Goal: Communication & Community: Answer question/provide support

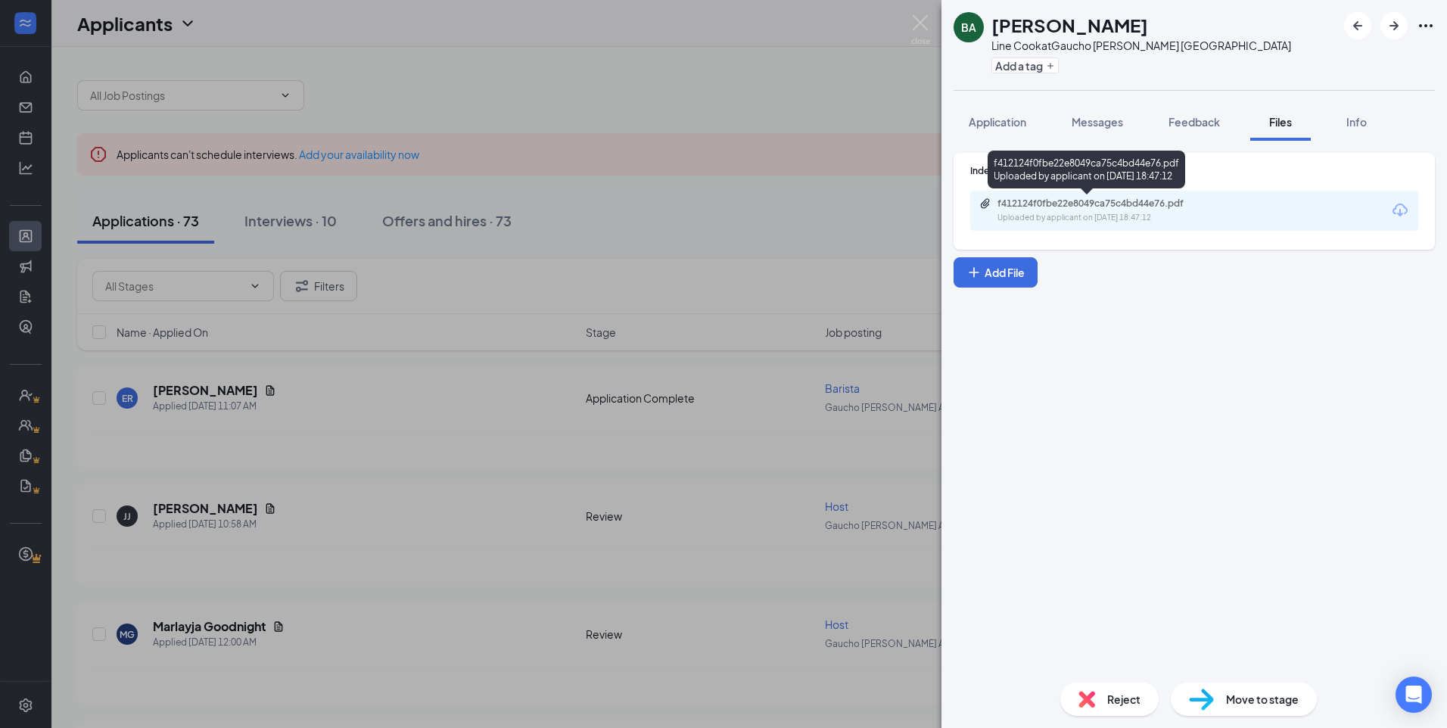
click at [1077, 205] on div "f412124f0fbe22e8049ca75c4bd44e76.pdf" at bounding box center [1103, 203] width 212 height 12
click at [1010, 125] on span "Application" at bounding box center [997, 122] width 58 height 14
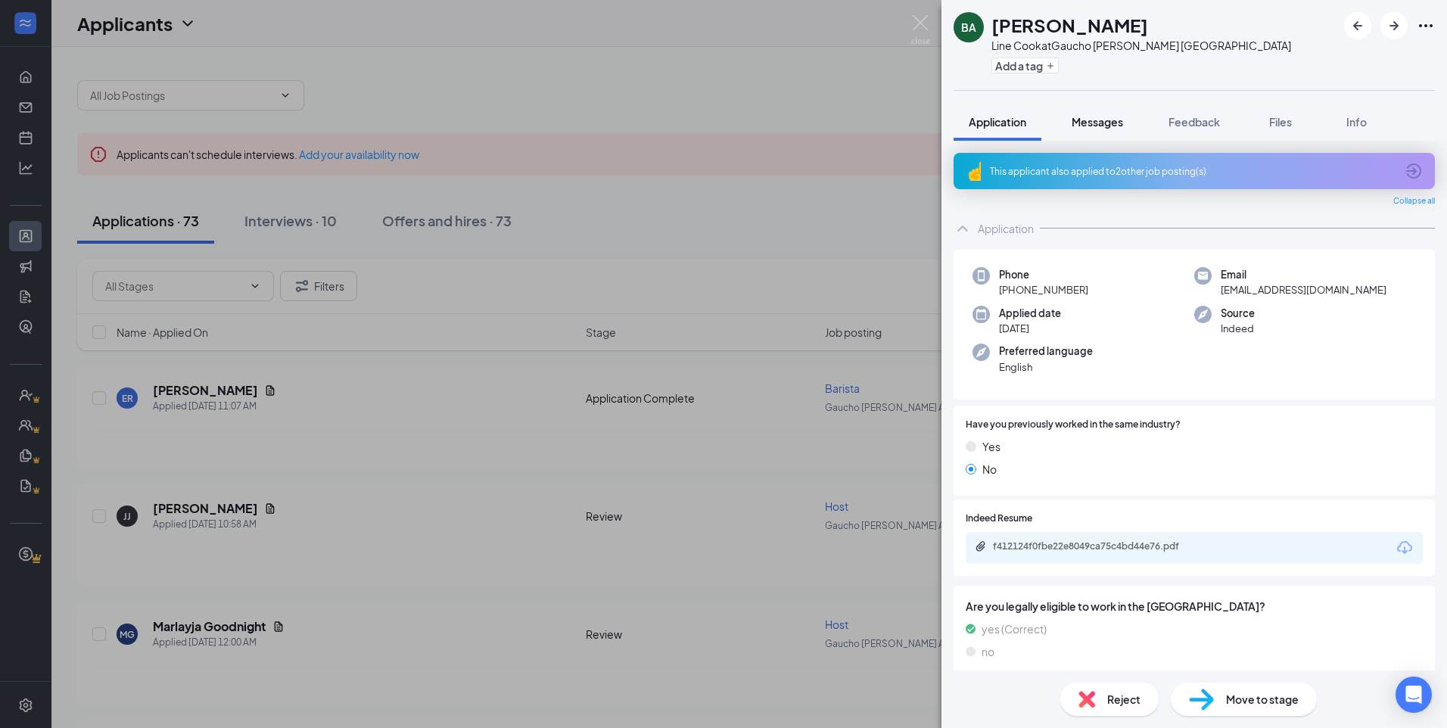
click at [1090, 115] on span "Messages" at bounding box center [1096, 122] width 51 height 14
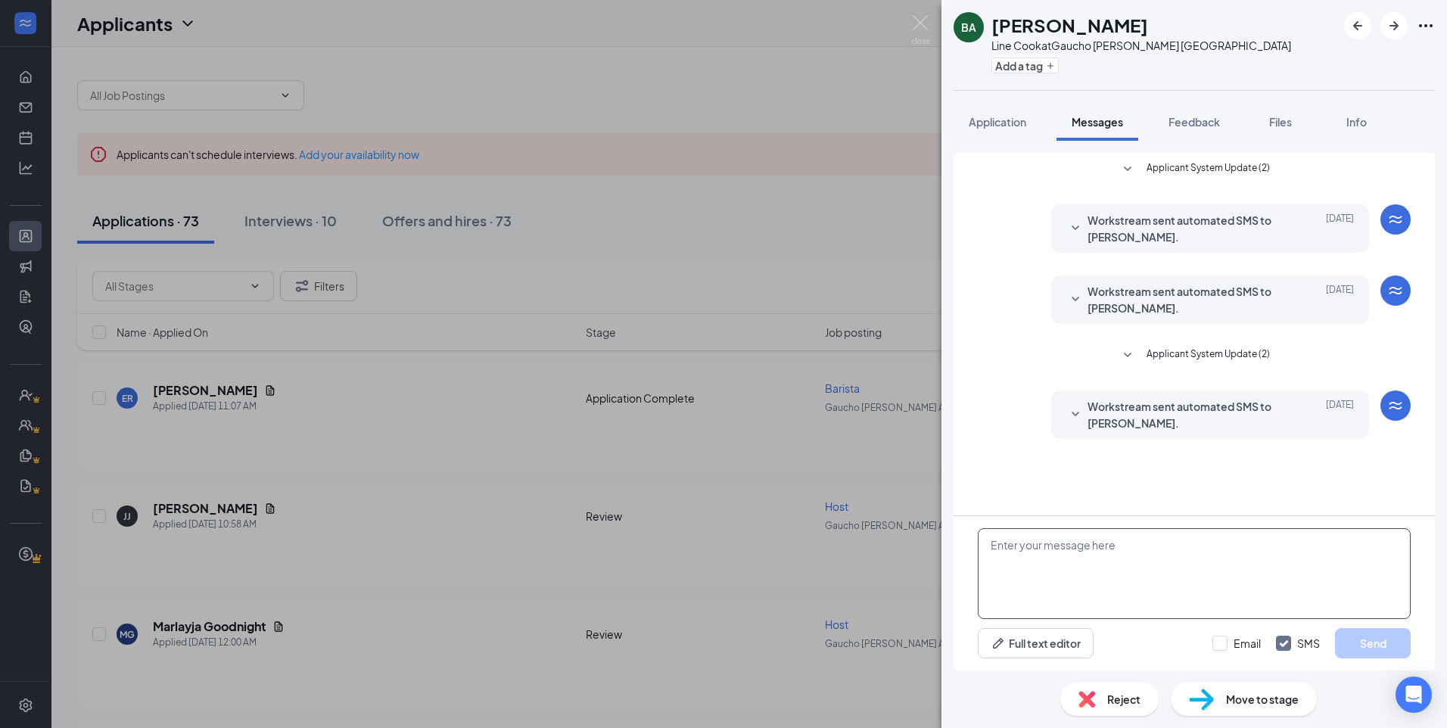
click at [1177, 570] on textarea at bounding box center [1194, 573] width 433 height 91
click at [1161, 570] on textarea at bounding box center [1194, 573] width 433 height 91
click at [1077, 578] on textarea "Hey [PERSON_NAME], Thank you for aplpiny got Gaucho" at bounding box center [1194, 573] width 433 height 91
click at [1120, 578] on textarea "Hey [PERSON_NAME], Thank you for applying got Gaucho" at bounding box center [1194, 573] width 433 height 91
click at [1186, 578] on textarea "Hey [PERSON_NAME], Thank you for applying to Gaucho" at bounding box center [1194, 573] width 433 height 91
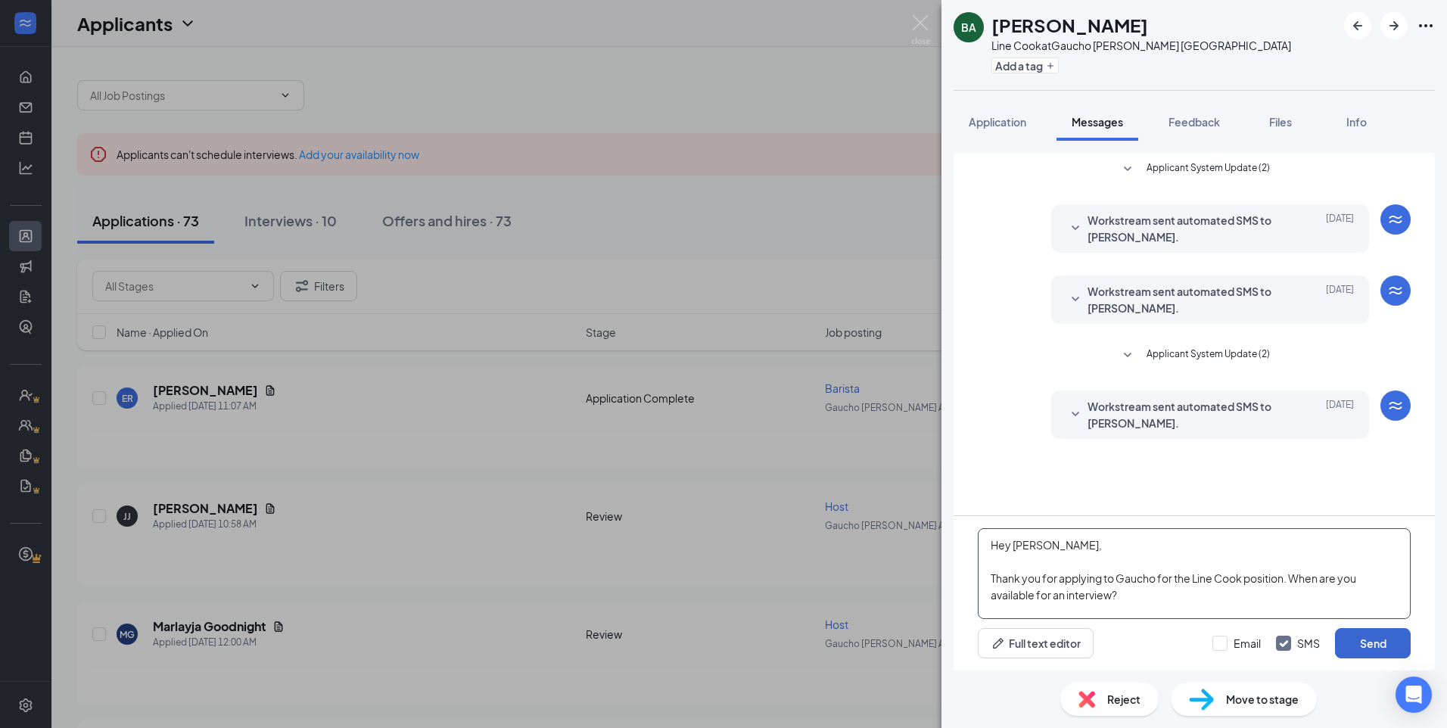
type textarea "Hey [PERSON_NAME], Thank you for applying to Gaucho for the Line Cook position.…"
click at [1373, 642] on button "Send" at bounding box center [1373, 643] width 76 height 30
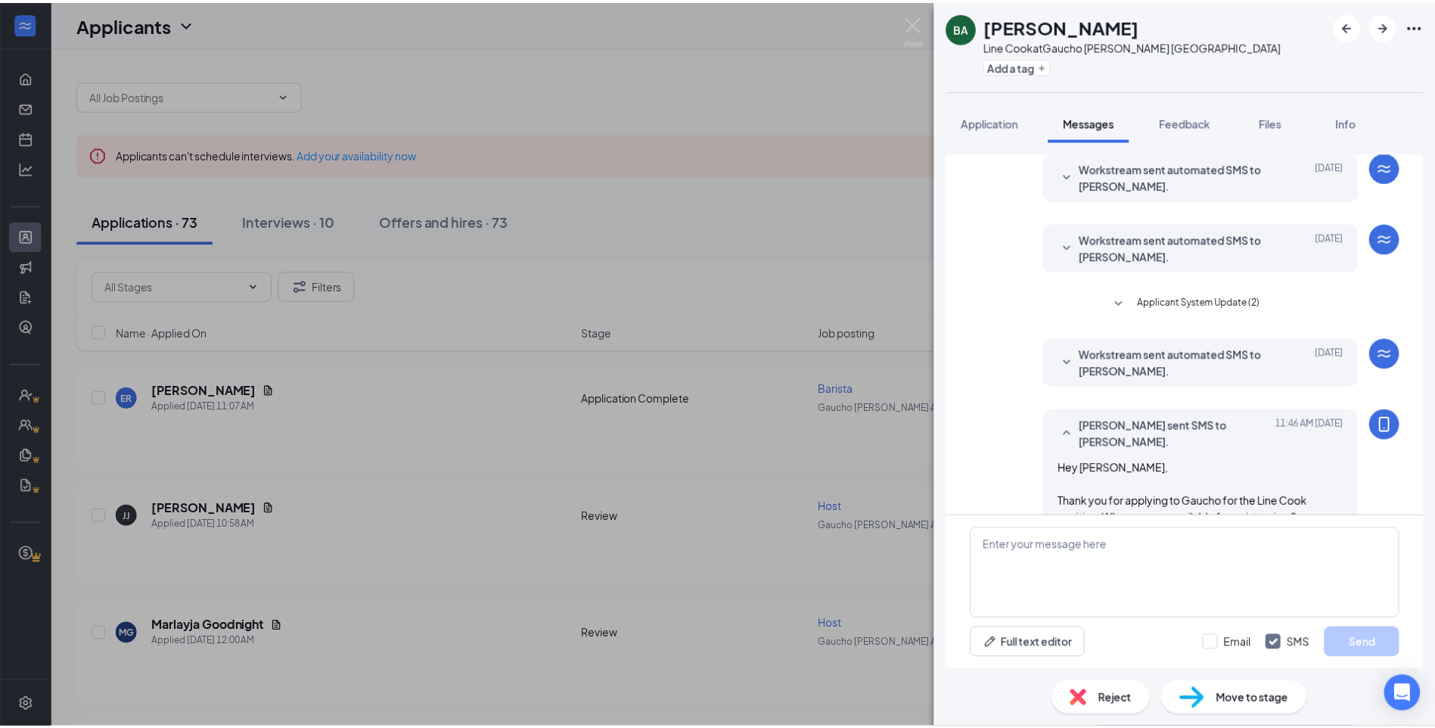
scroll to position [85, 0]
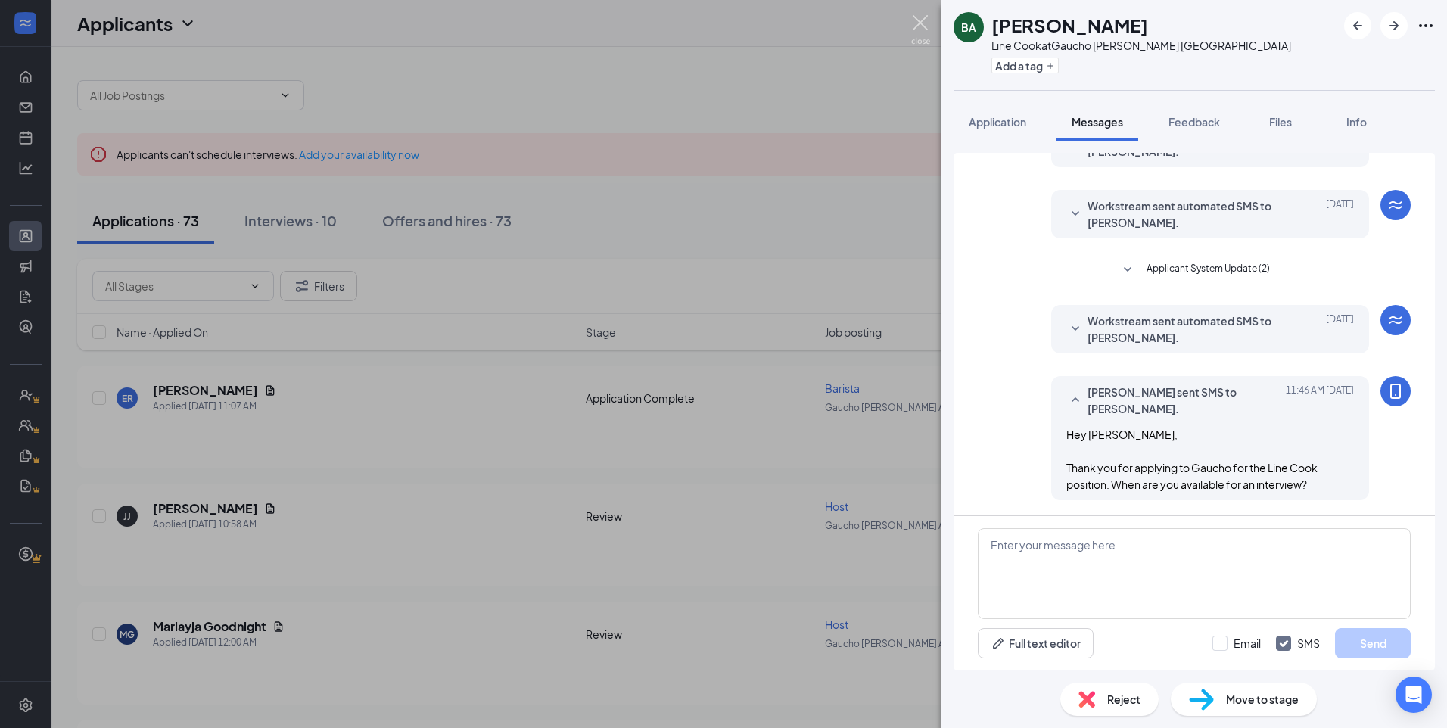
click at [915, 23] on img at bounding box center [920, 30] width 19 height 30
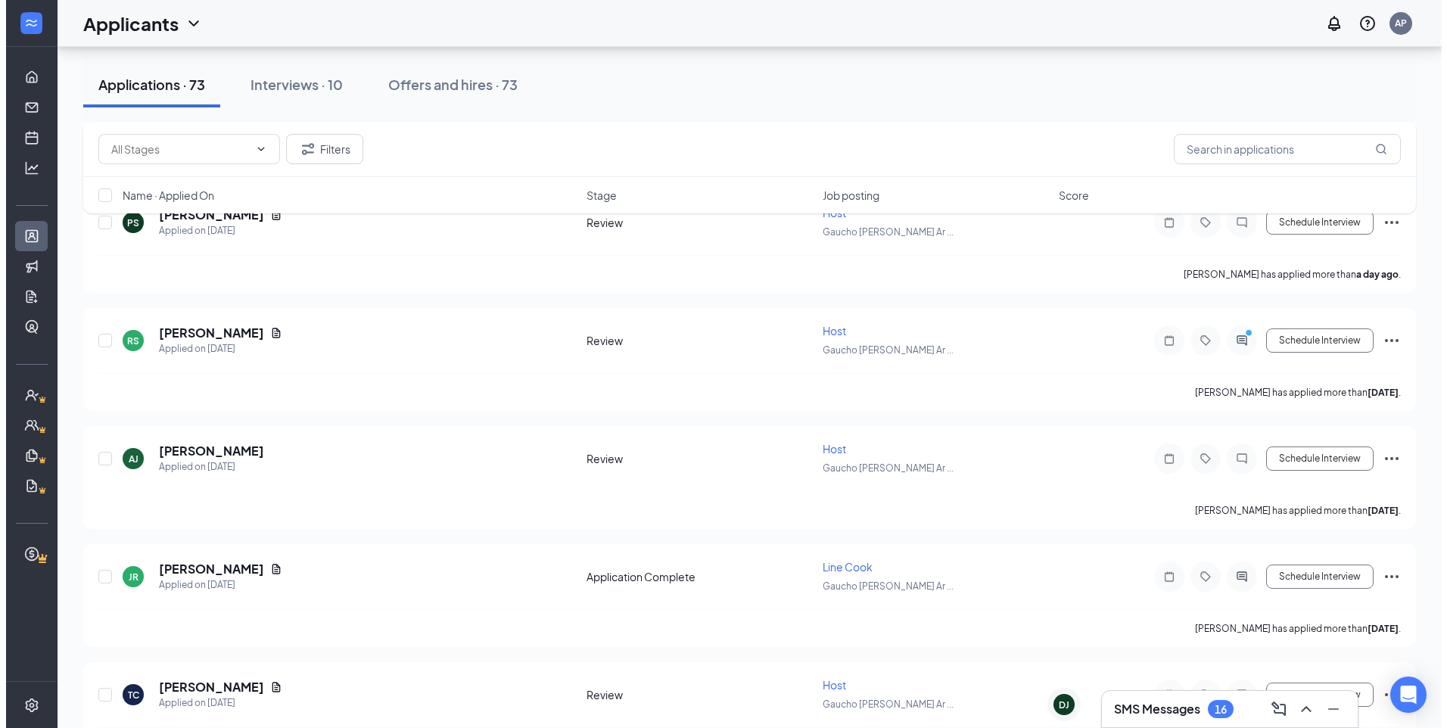
scroll to position [1211, 0]
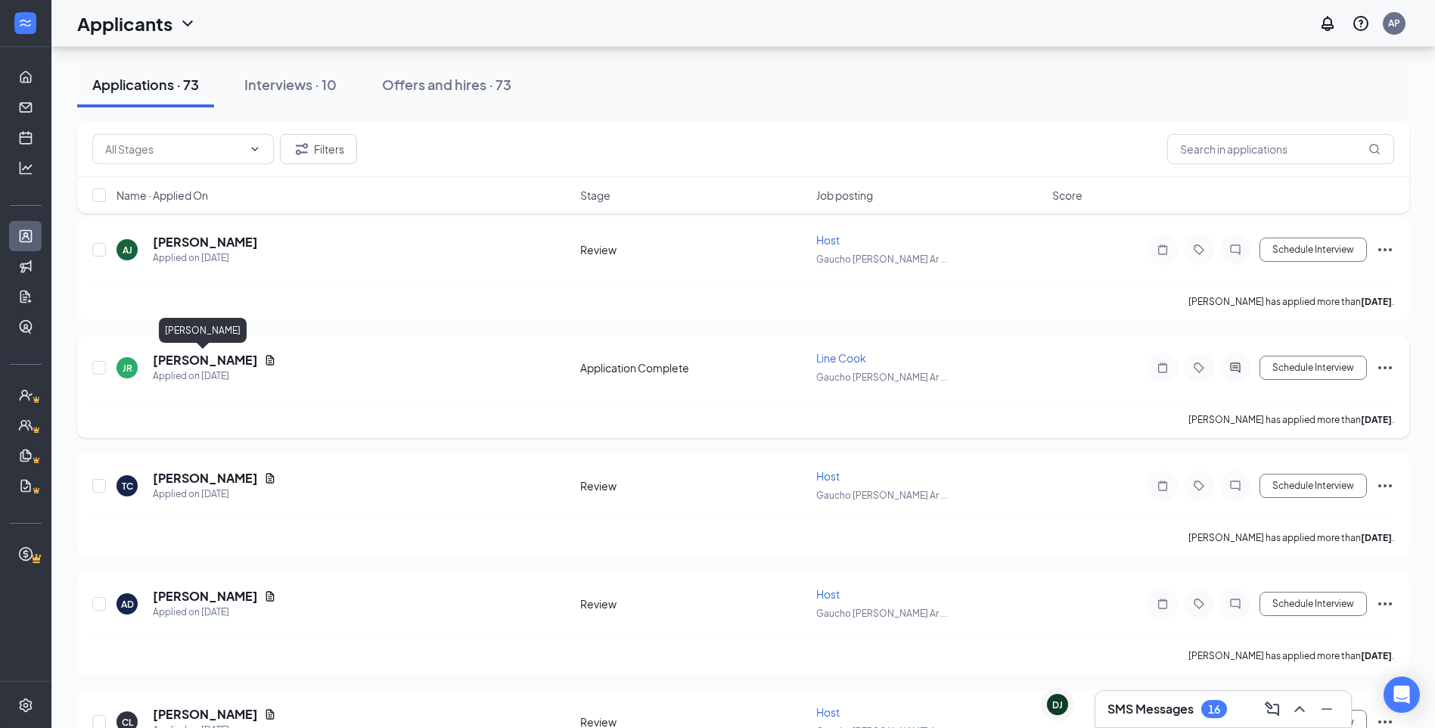
click at [213, 362] on h5 "[PERSON_NAME]" at bounding box center [205, 360] width 105 height 17
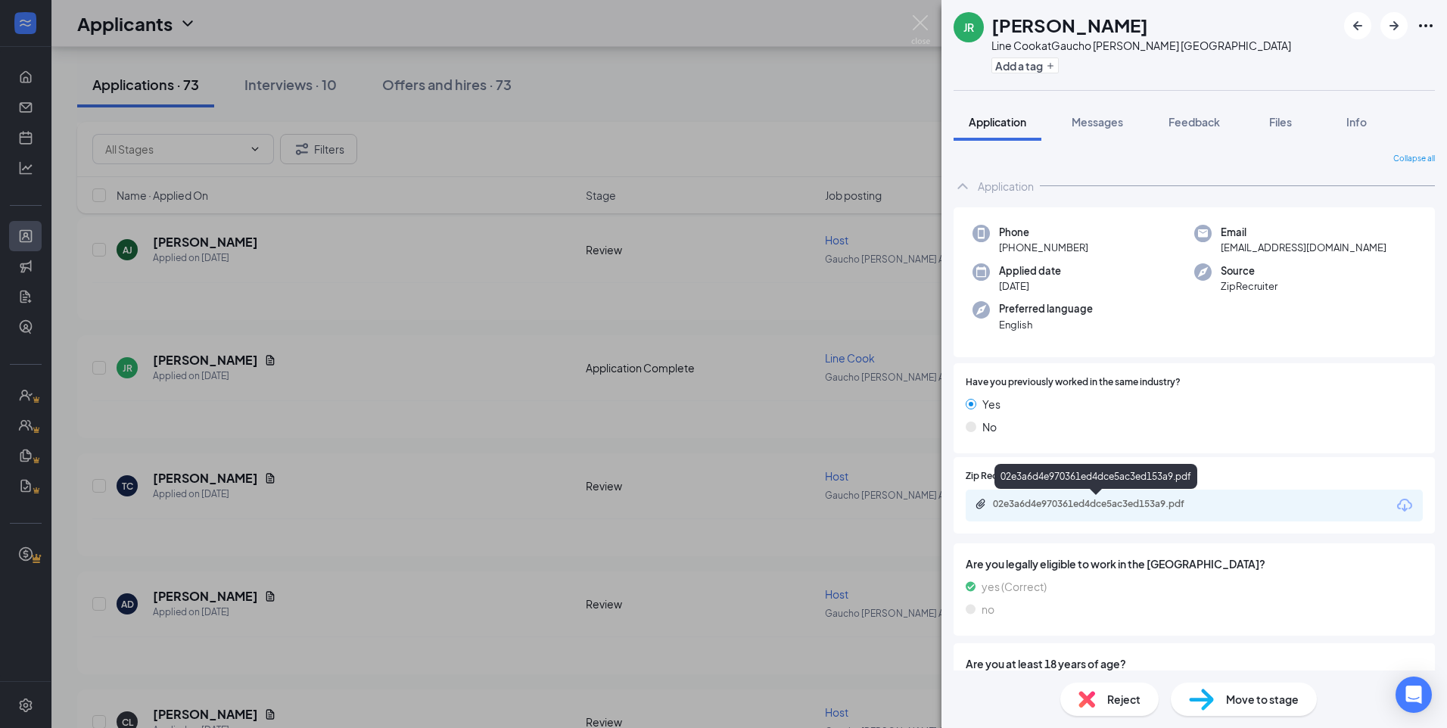
click at [1133, 507] on div "02e3a6d4e970361ed4dce5ac3ed153a9.pdf" at bounding box center [1099, 504] width 212 height 12
click at [1105, 129] on button "Messages" at bounding box center [1097, 122] width 82 height 38
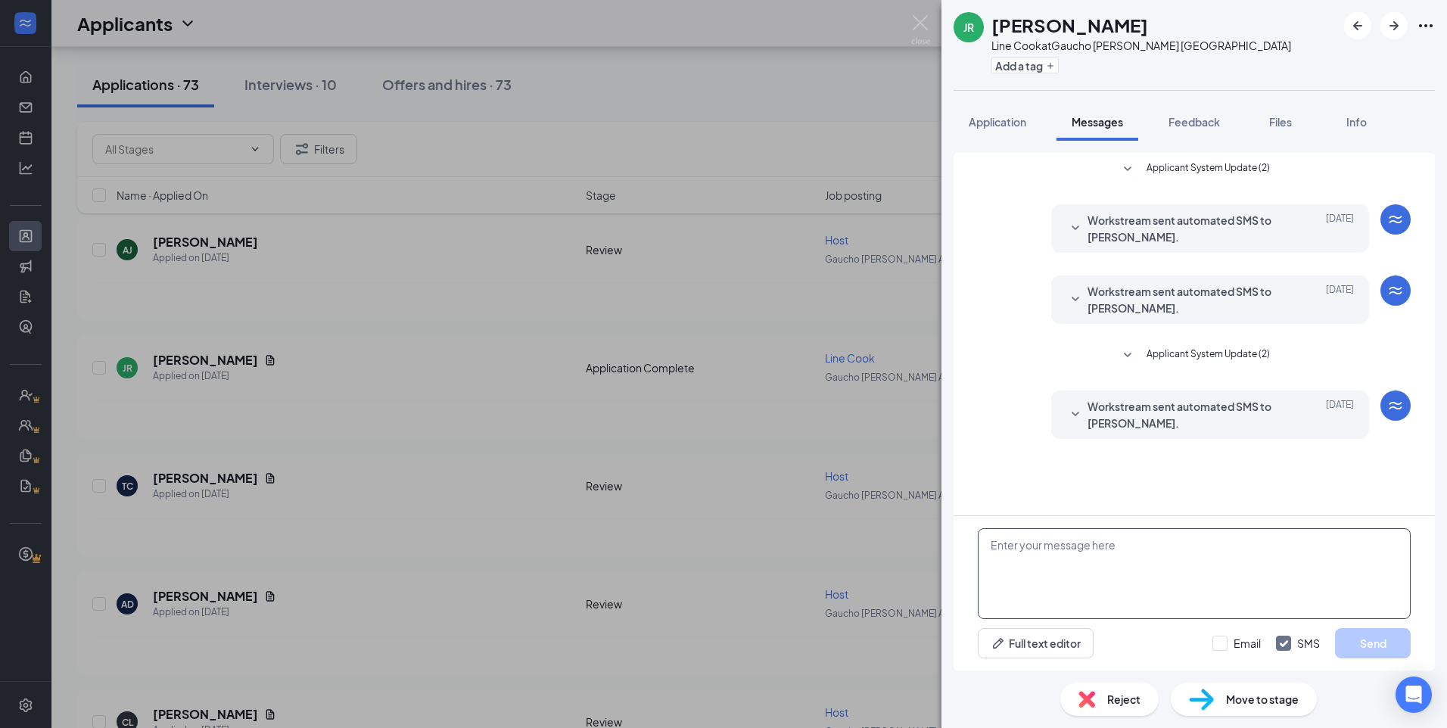
click at [1171, 556] on textarea at bounding box center [1194, 573] width 433 height 91
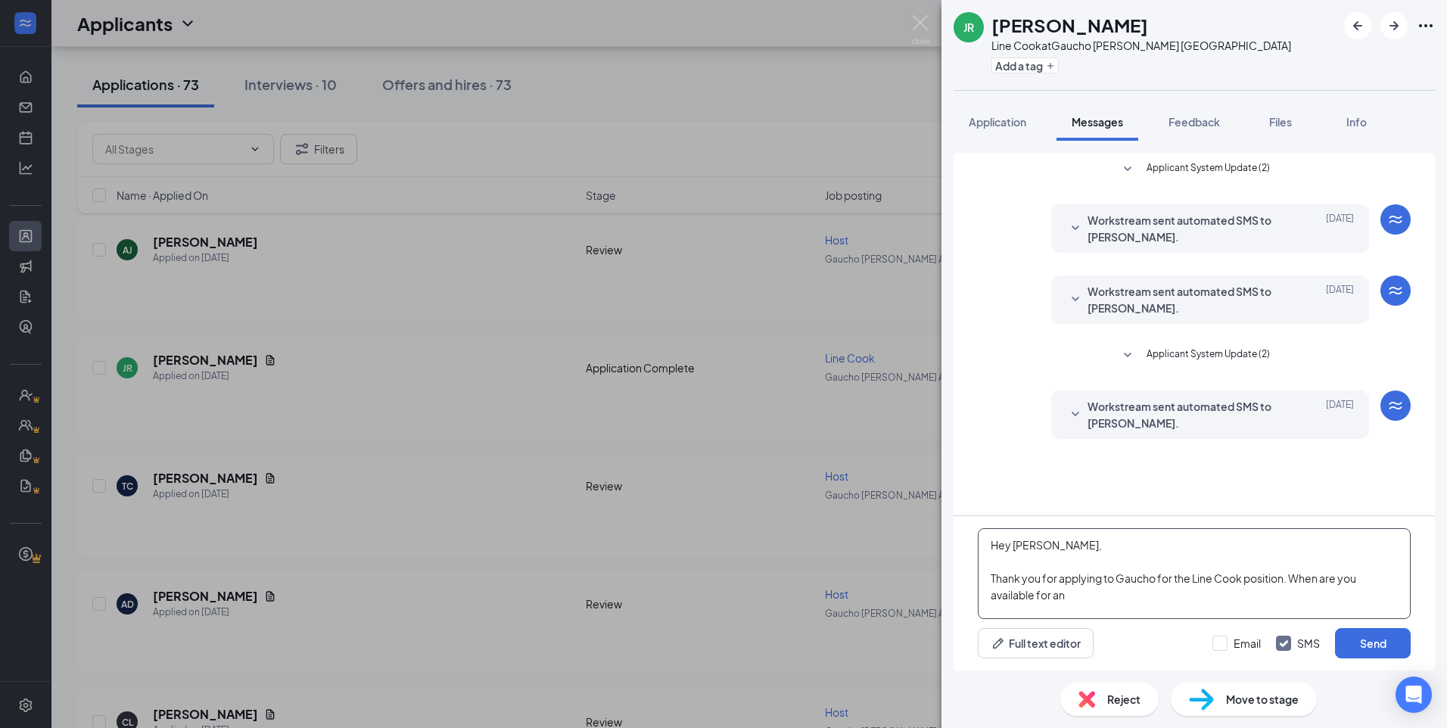
click at [1082, 590] on textarea "Hey [PERSON_NAME], Thank you for applying to Gaucho for the Line Cook position.…" at bounding box center [1194, 573] width 433 height 91
type textarea "Hey [PERSON_NAME], Thank you for applying to Gaucho for the Line Cook position.…"
click at [1397, 636] on button "Send" at bounding box center [1373, 643] width 76 height 30
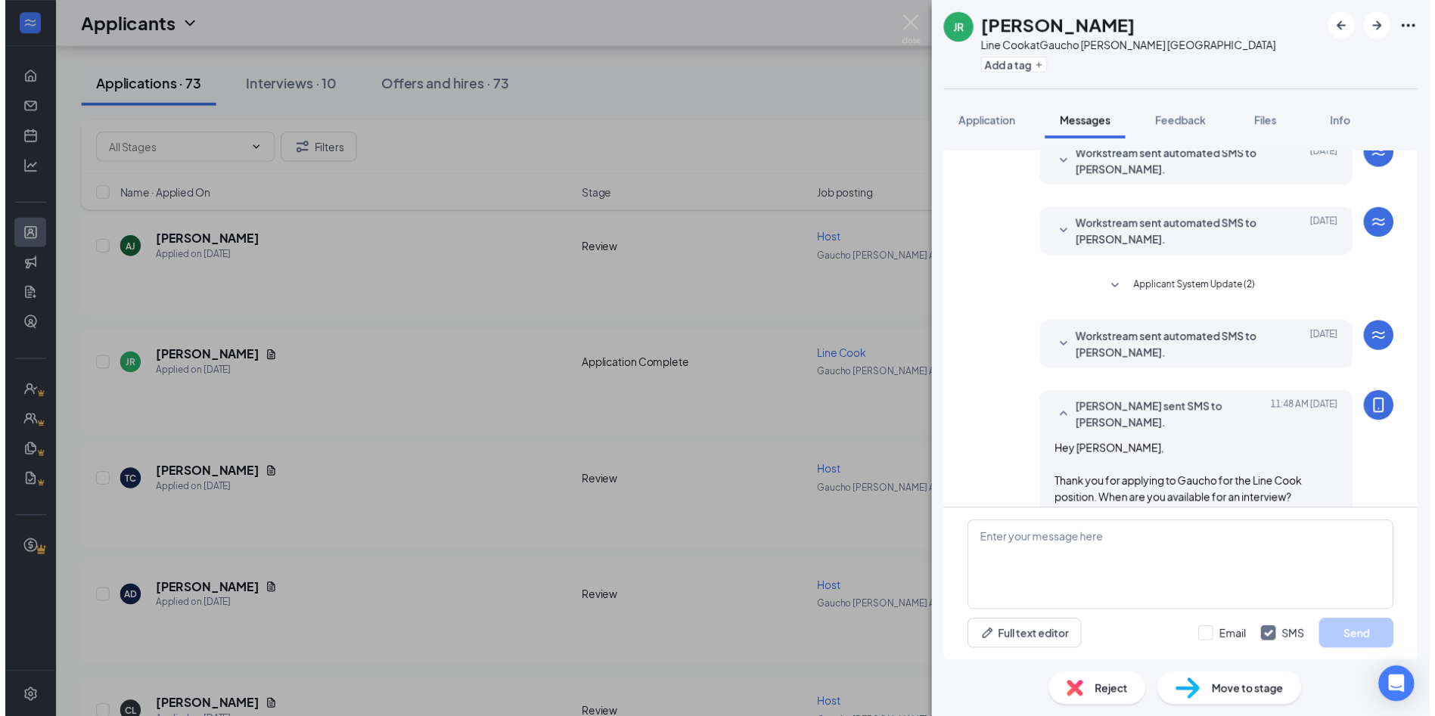
scroll to position [85, 0]
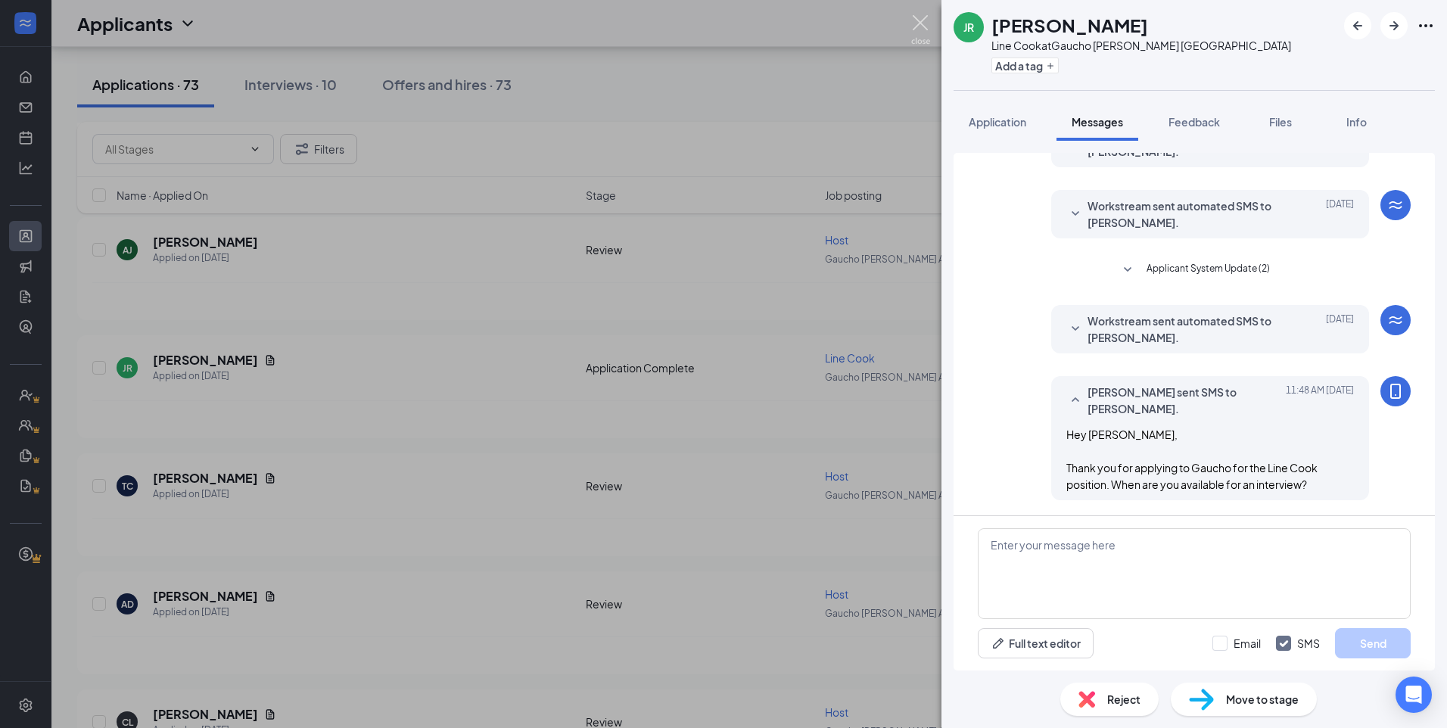
click at [922, 21] on img at bounding box center [920, 30] width 19 height 30
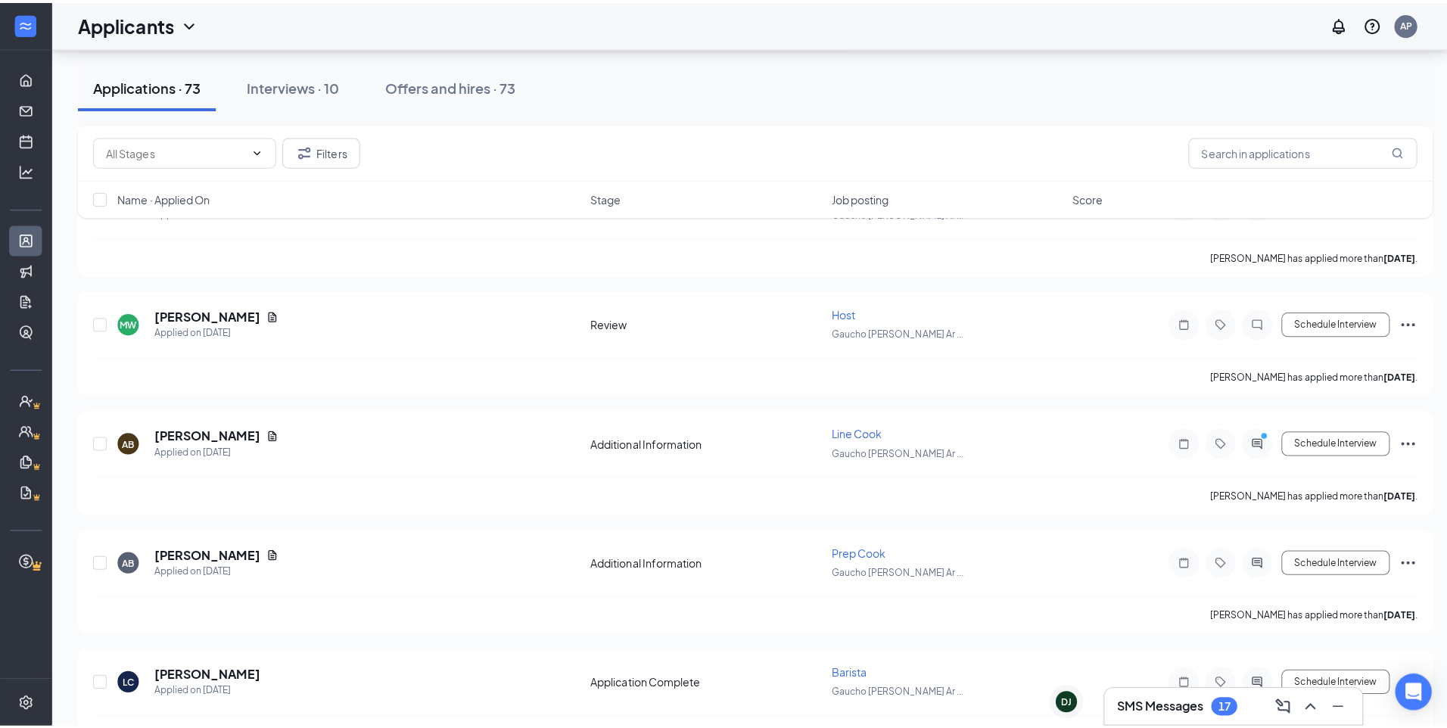
scroll to position [3178, 0]
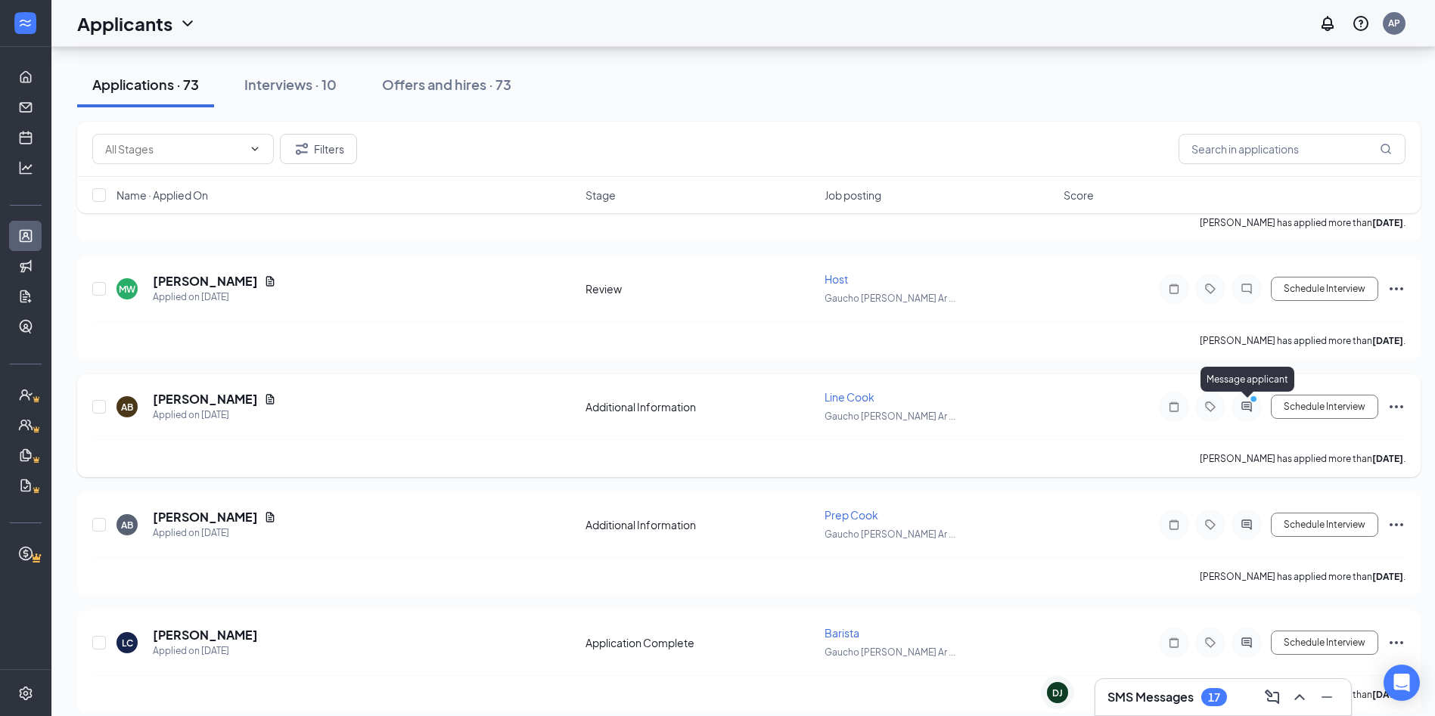
click at [1249, 416] on div at bounding box center [1247, 407] width 30 height 30
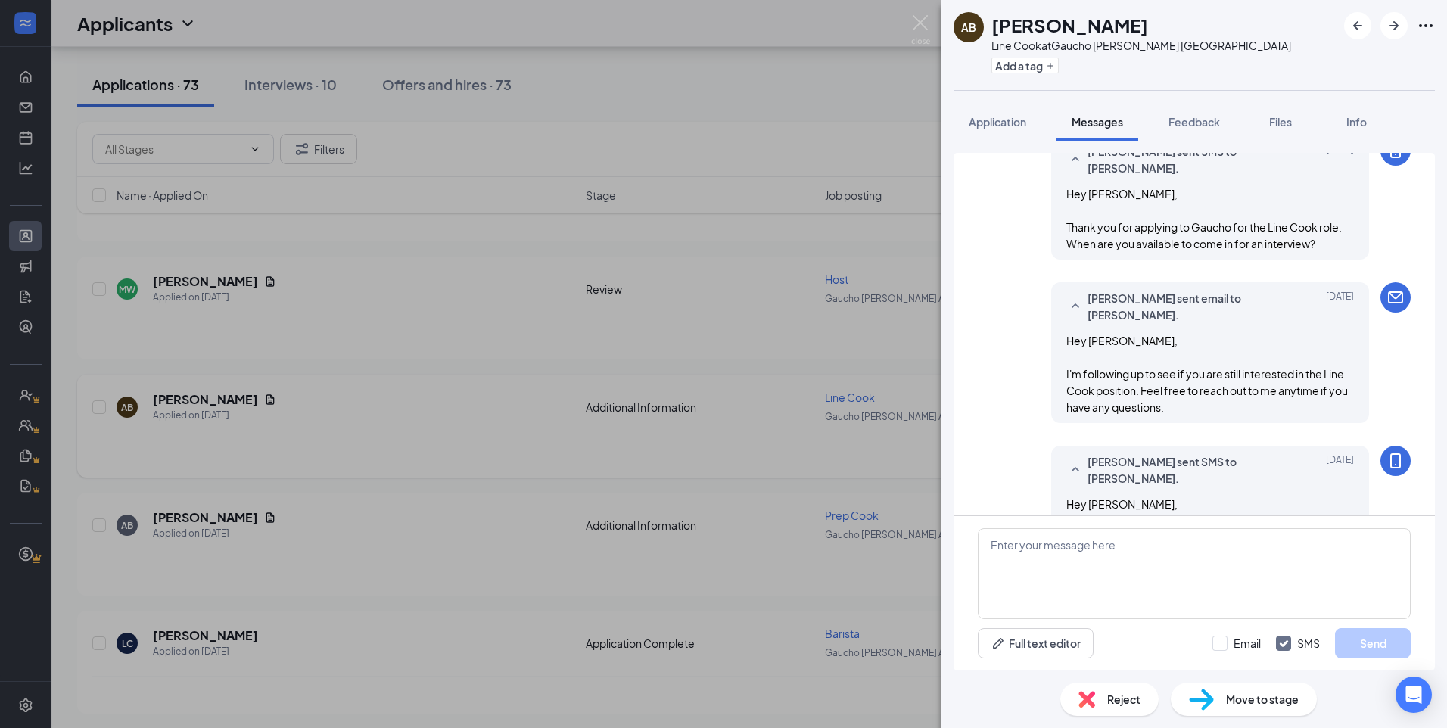
scroll to position [450, 0]
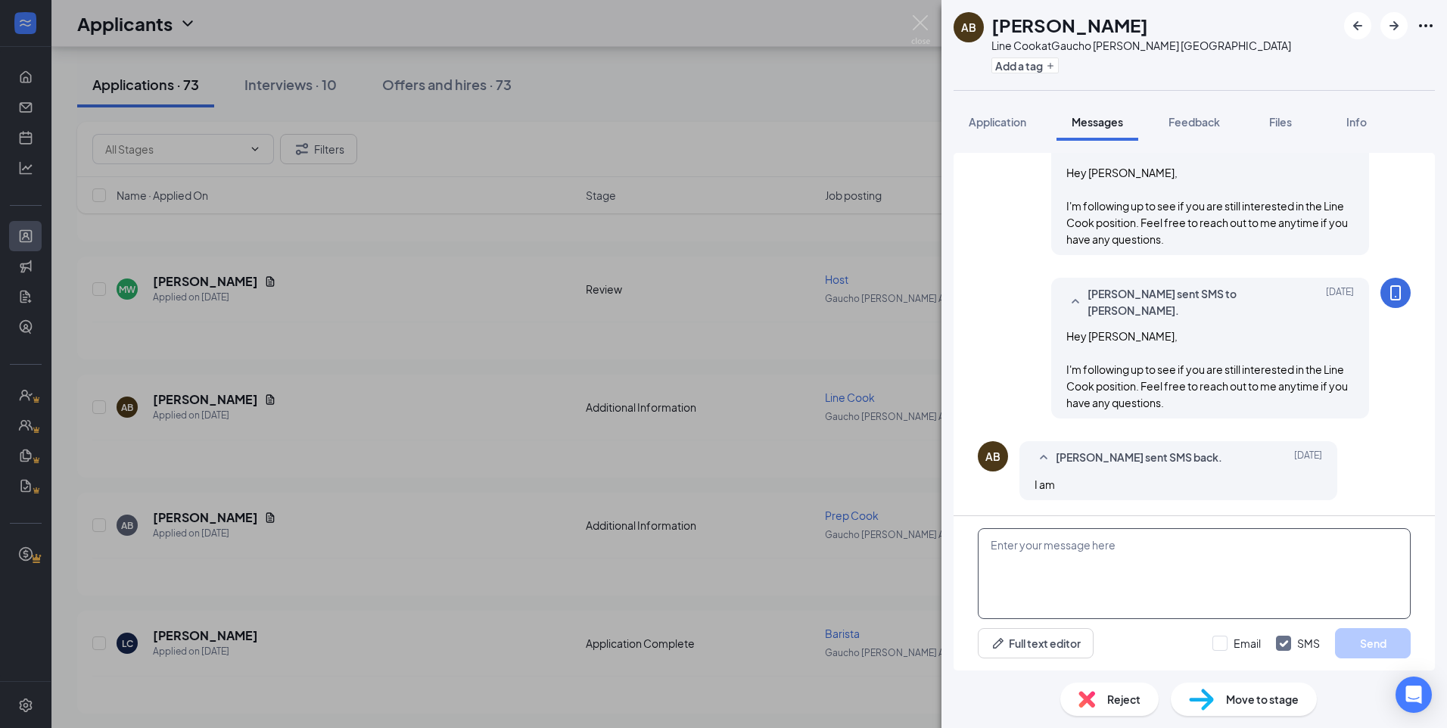
click at [1172, 573] on textarea at bounding box center [1194, 573] width 433 height 91
type textarea "When can you come in for an interview?"
click at [1370, 636] on button "Send" at bounding box center [1373, 643] width 76 height 30
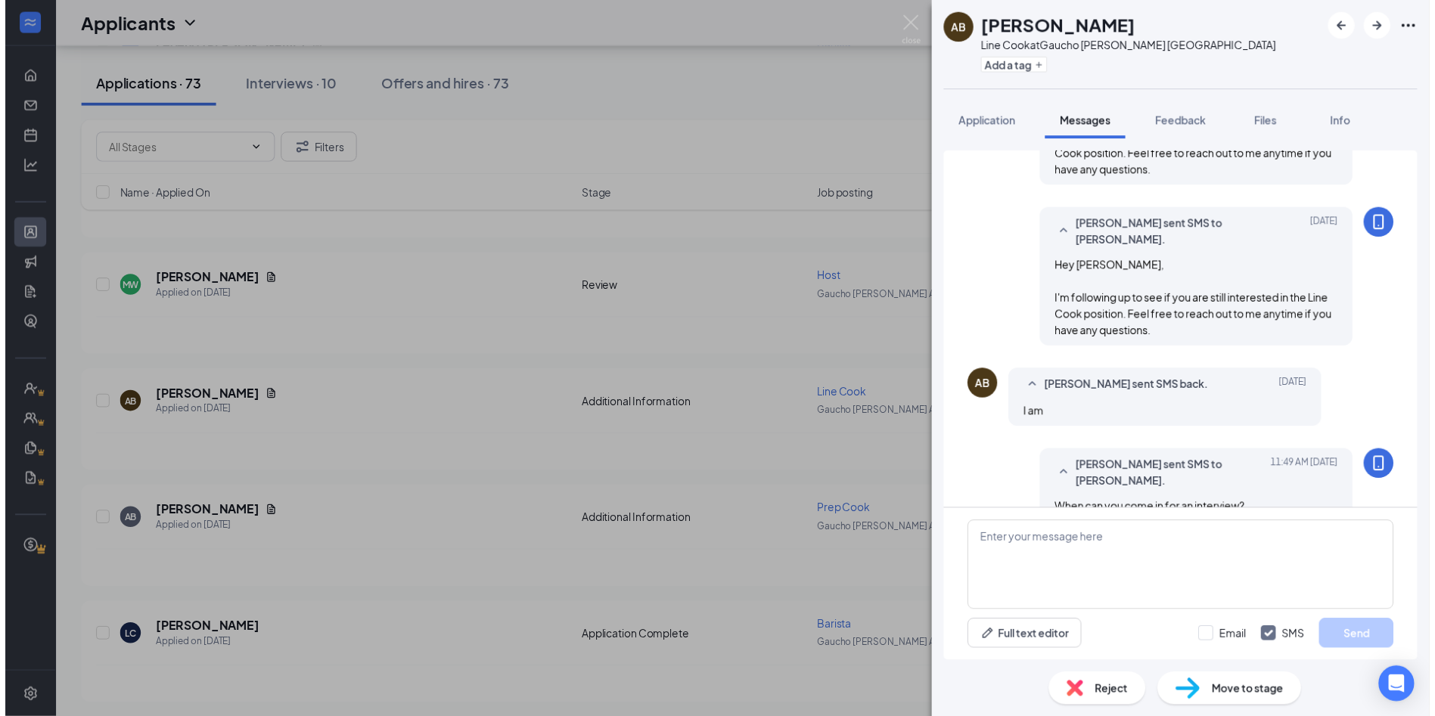
scroll to position [547, 0]
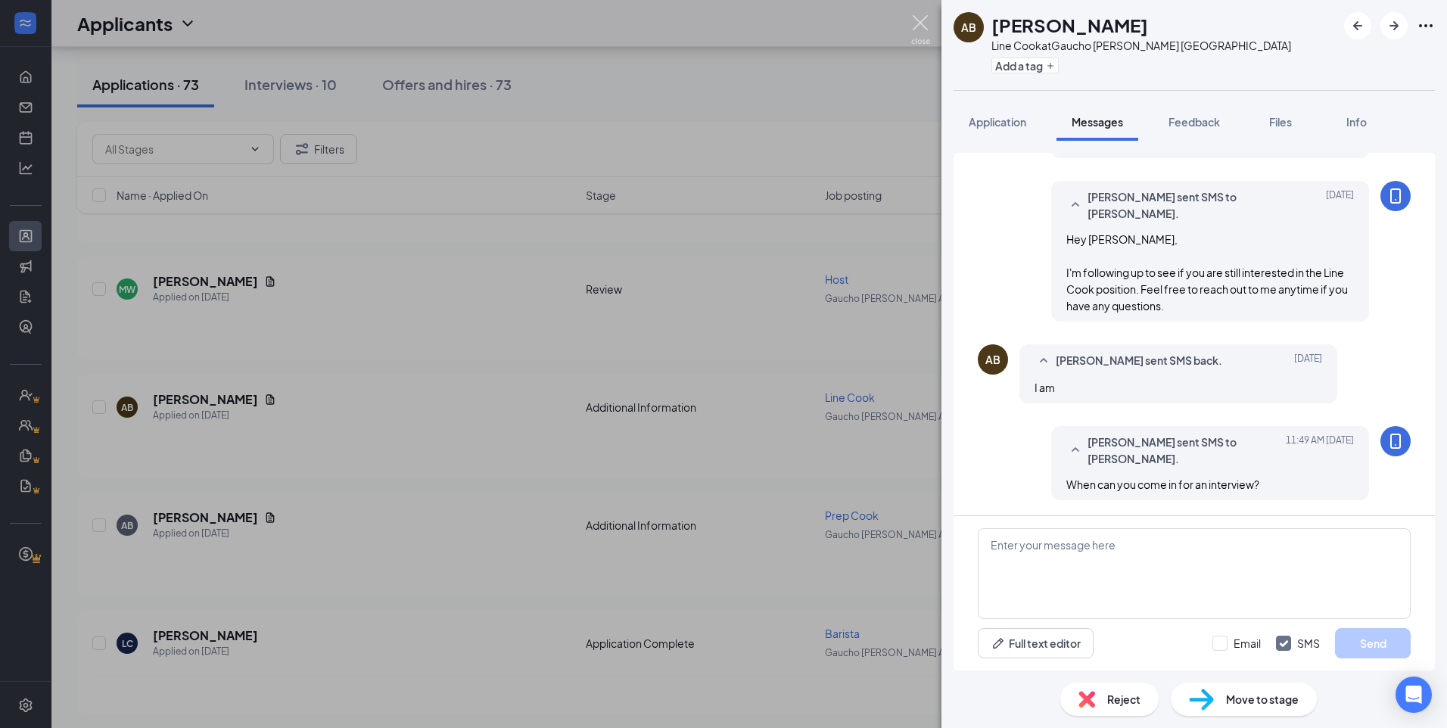
click at [921, 22] on img at bounding box center [920, 30] width 19 height 30
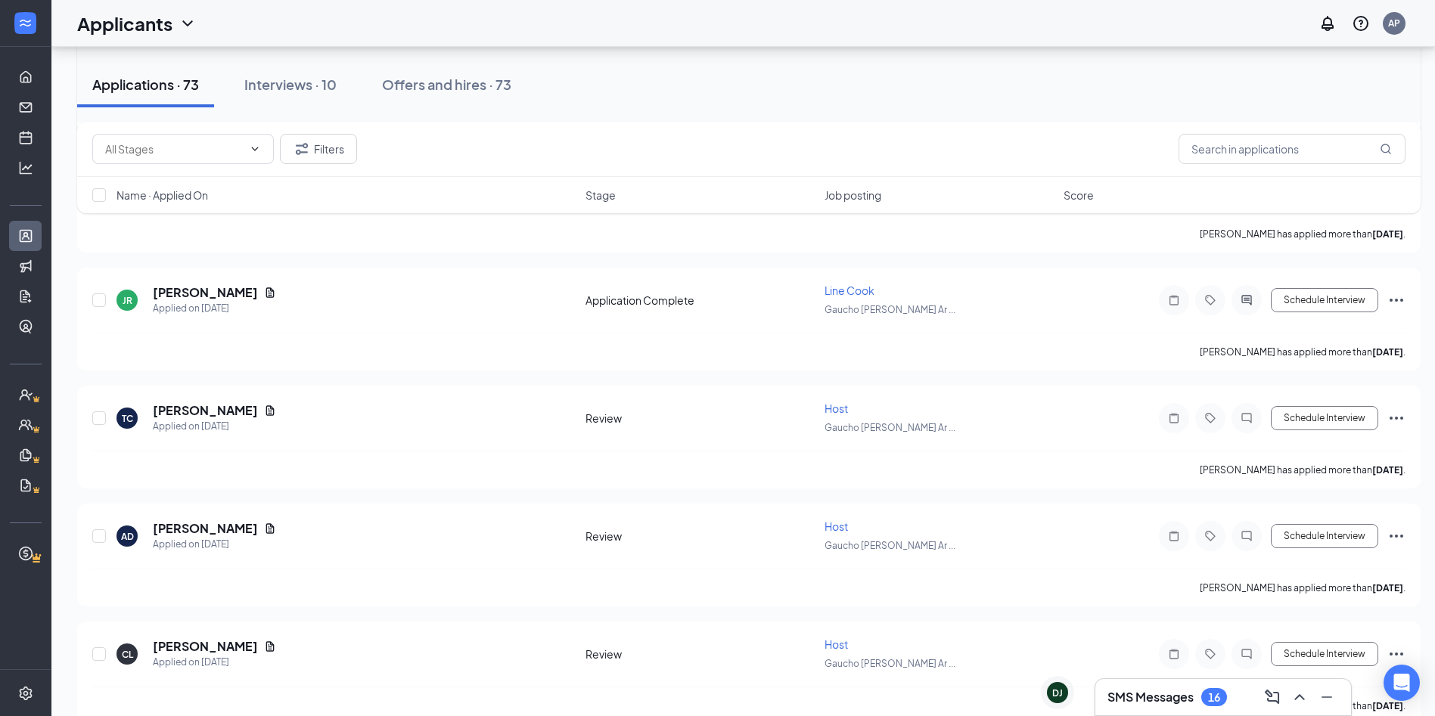
scroll to position [832, 0]
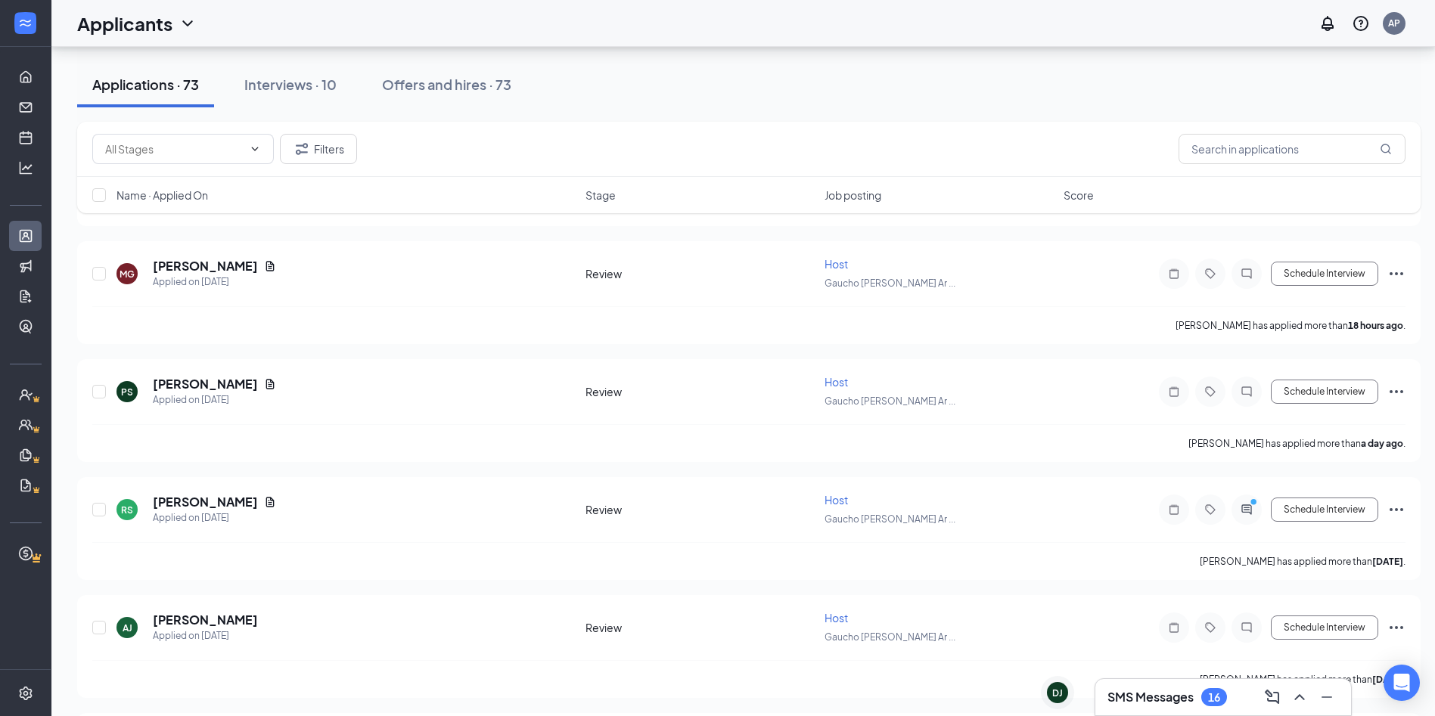
click at [1208, 701] on div "16" at bounding box center [1214, 697] width 26 height 18
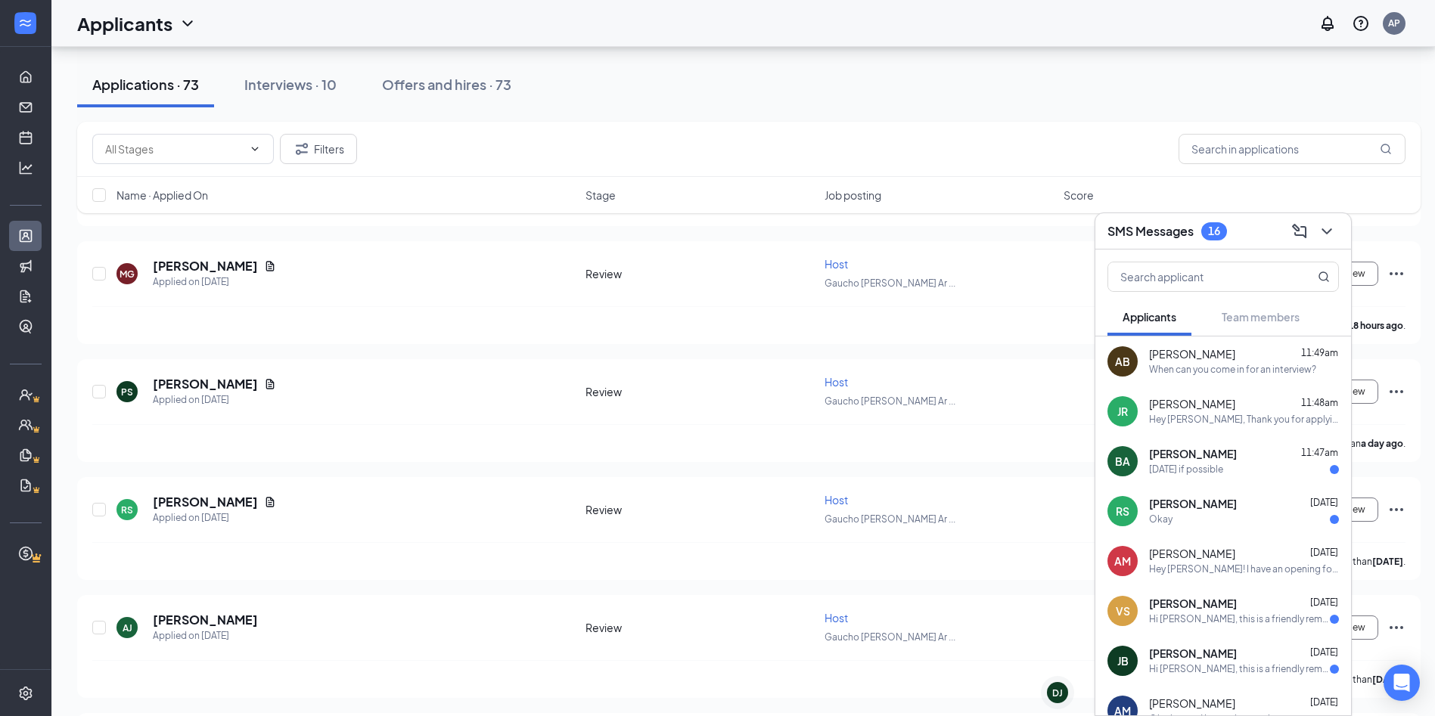
click at [1270, 471] on div "[DATE] if possible" at bounding box center [1244, 470] width 190 height 13
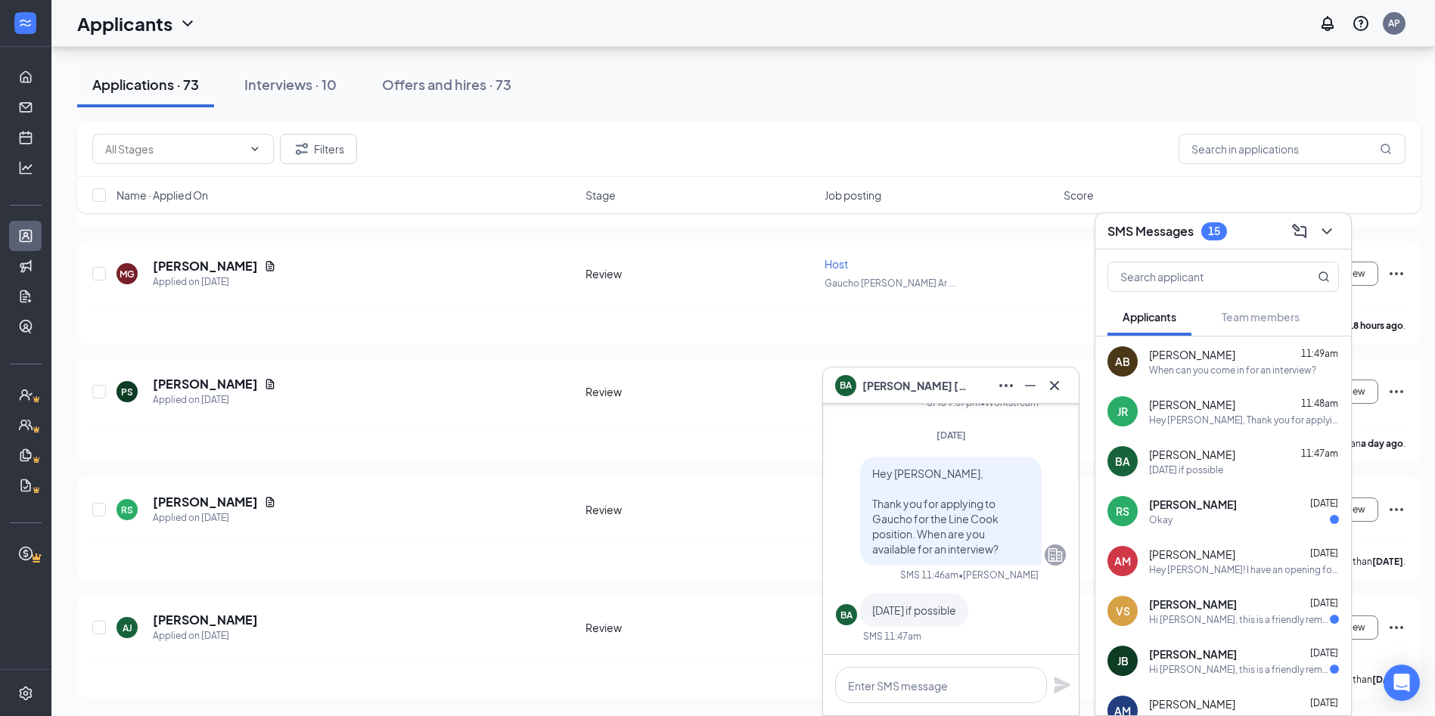
scroll to position [0, 0]
click at [974, 696] on textarea at bounding box center [941, 685] width 212 height 36
click at [853, 684] on textarea "can you come in around 1:00pm?" at bounding box center [941, 685] width 212 height 36
type textarea "Can you come in around 1:00pm?"
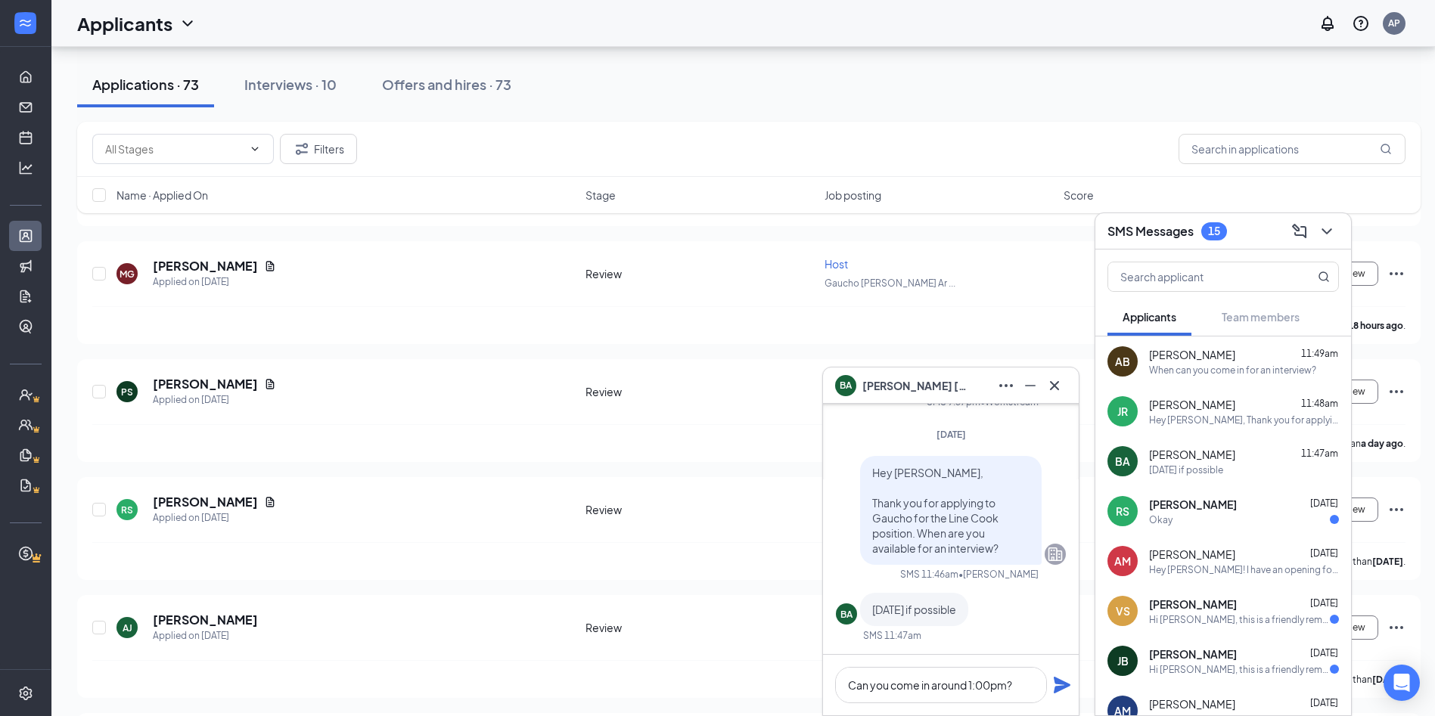
click at [1063, 684] on icon "Plane" at bounding box center [1062, 685] width 17 height 17
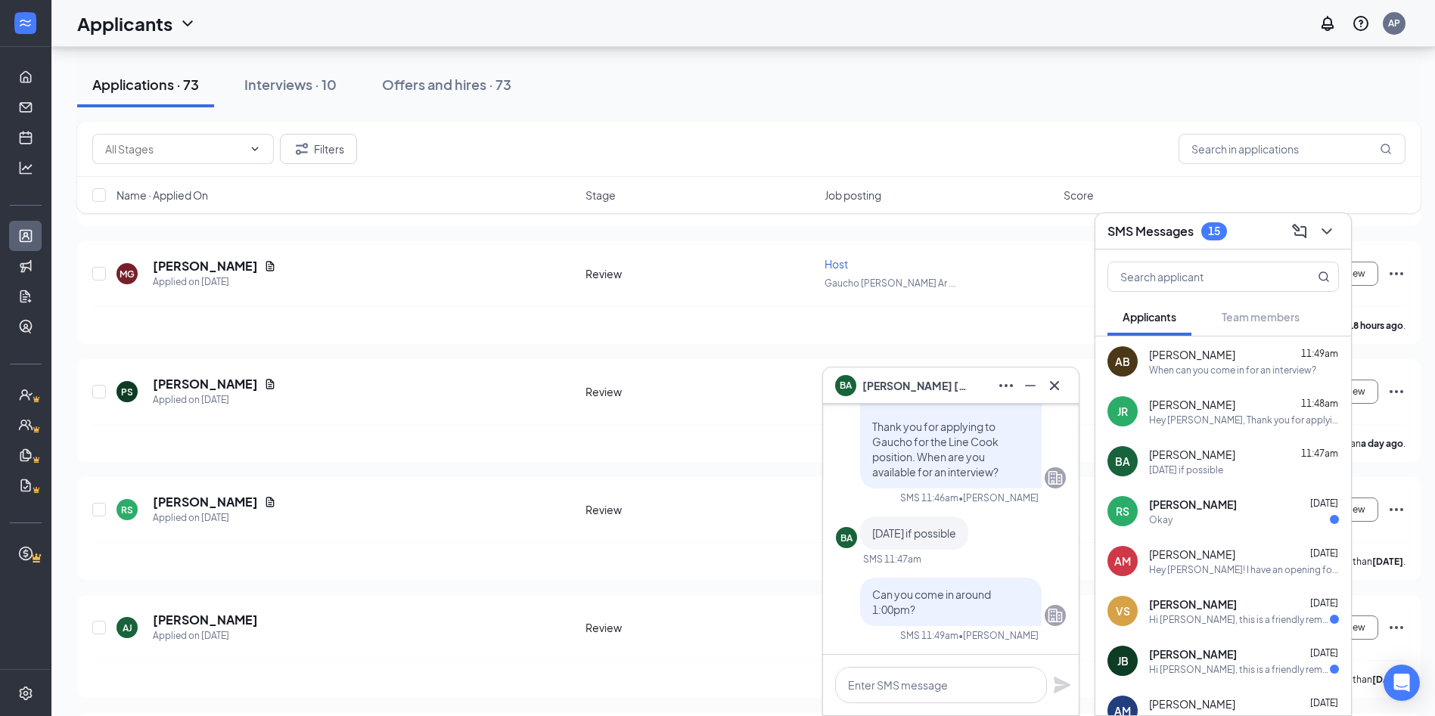
click at [1220, 525] on div "Okay" at bounding box center [1244, 520] width 190 height 13
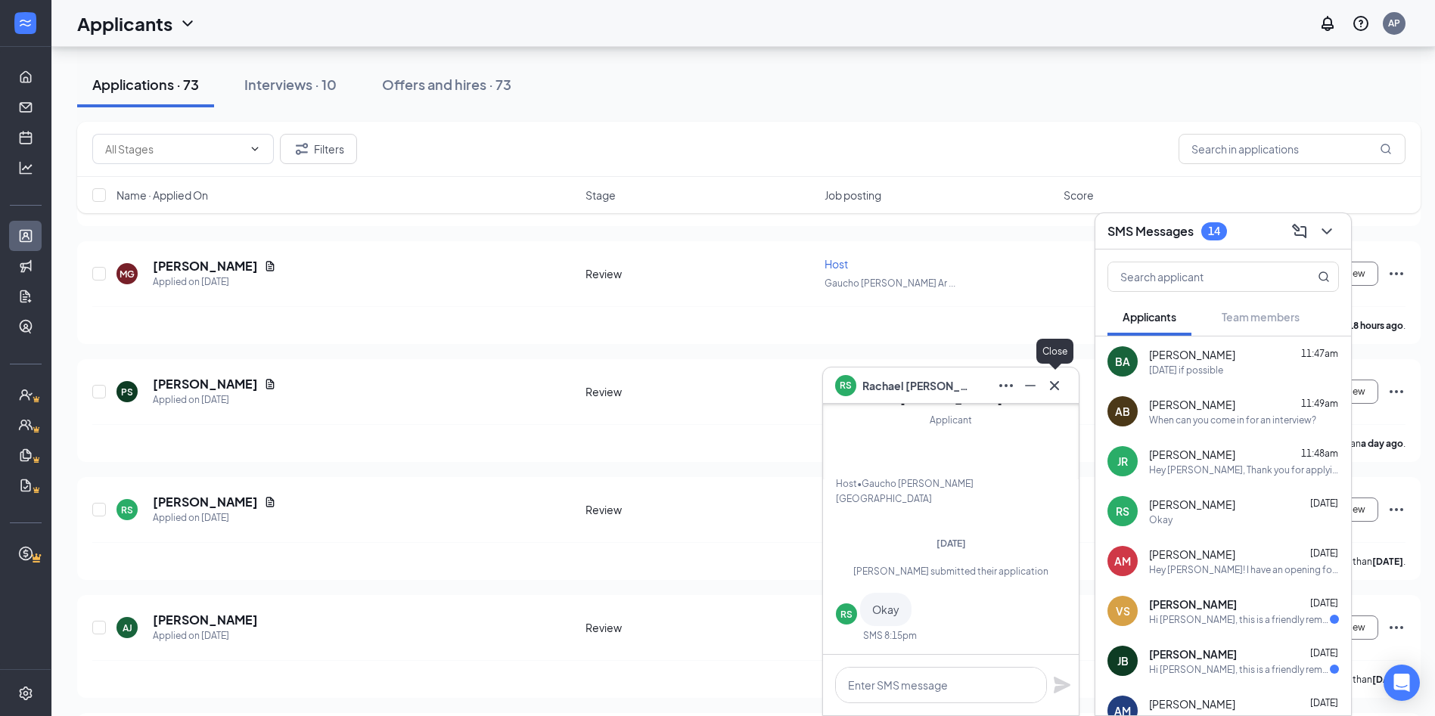
click at [1058, 385] on icon "Cross" at bounding box center [1055, 386] width 18 height 18
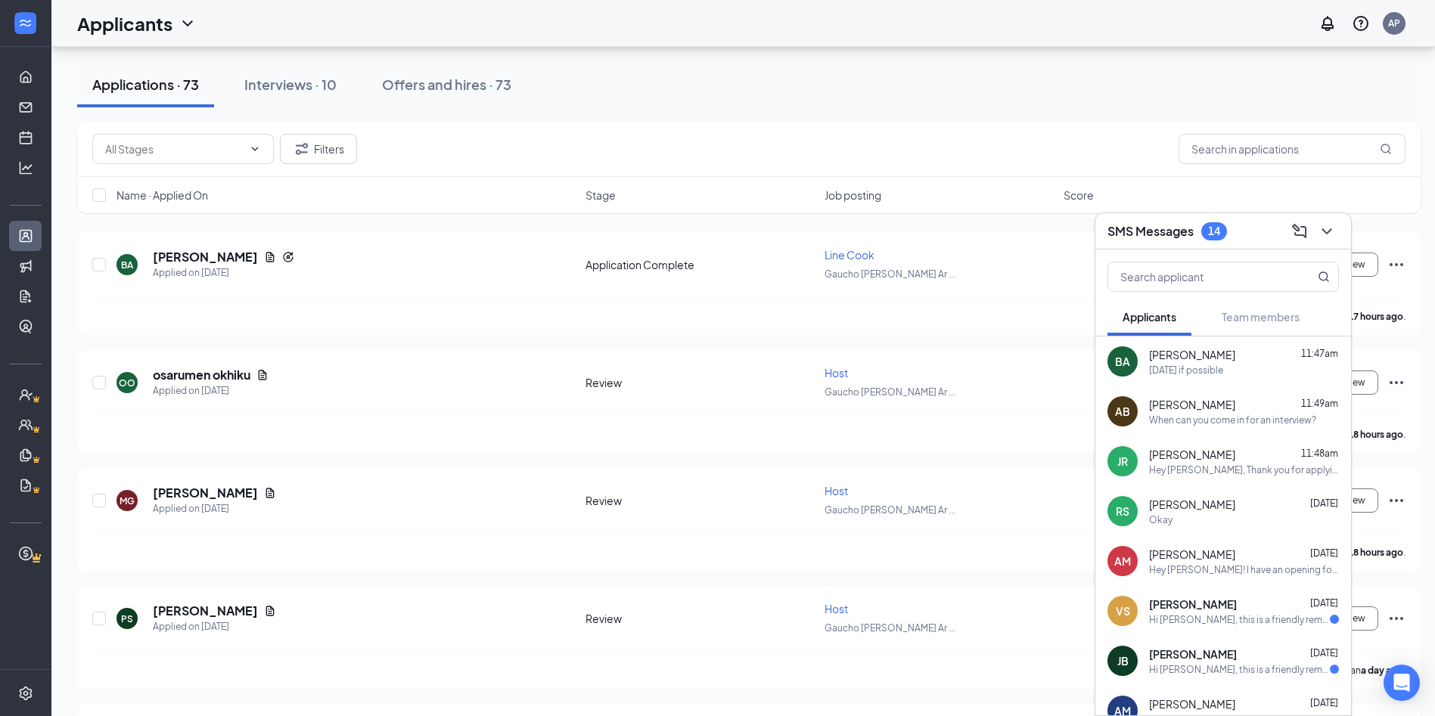
scroll to position [681, 0]
